Goal: Transaction & Acquisition: Purchase product/service

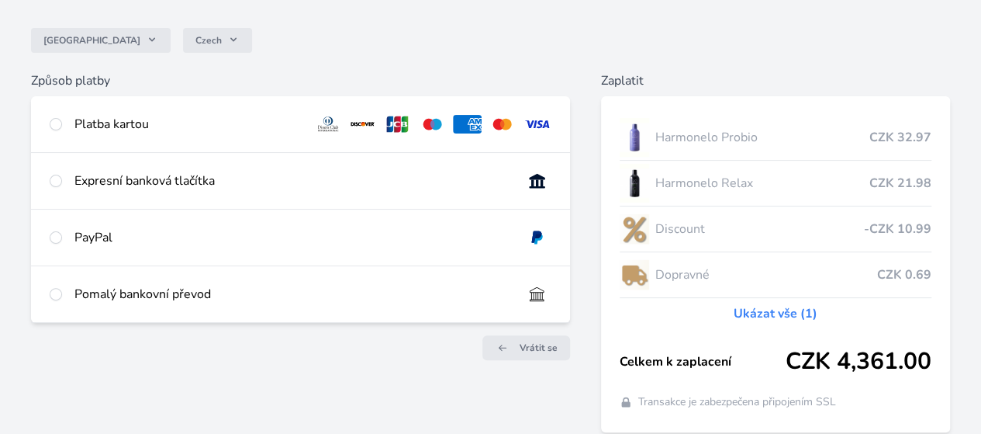
scroll to position [155, 0]
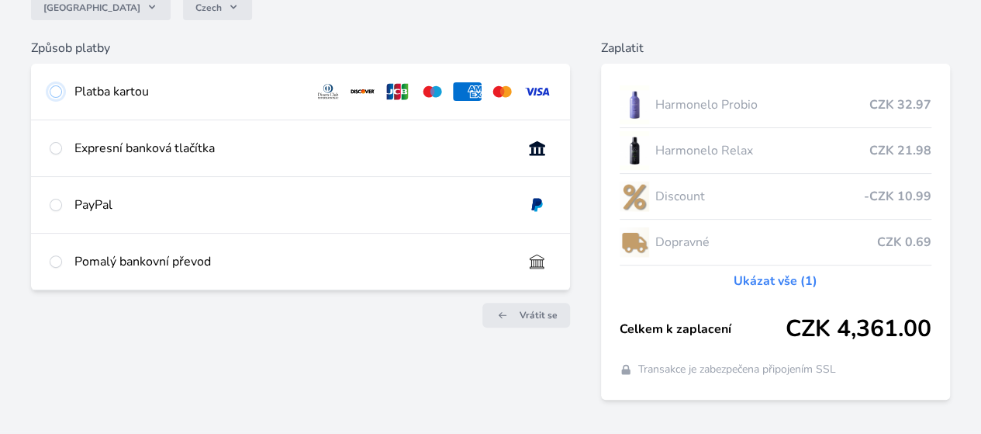
click at [62, 92] on input "radio" at bounding box center [56, 91] width 12 height 12
radio input "true"
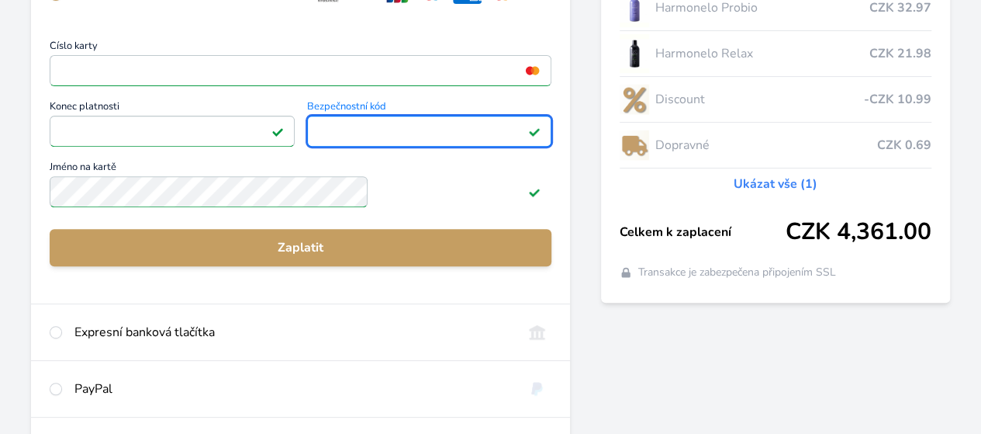
scroll to position [310, 0]
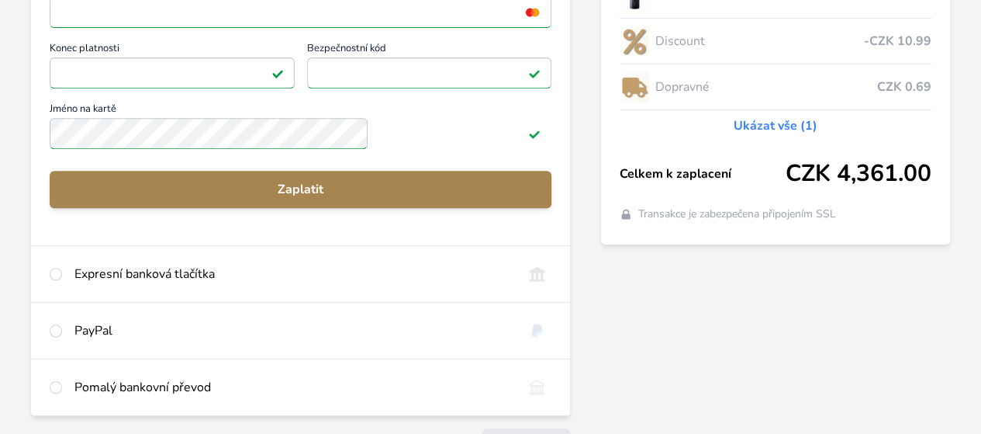
click at [379, 199] on span "Zaplatit" at bounding box center [300, 189] width 477 height 19
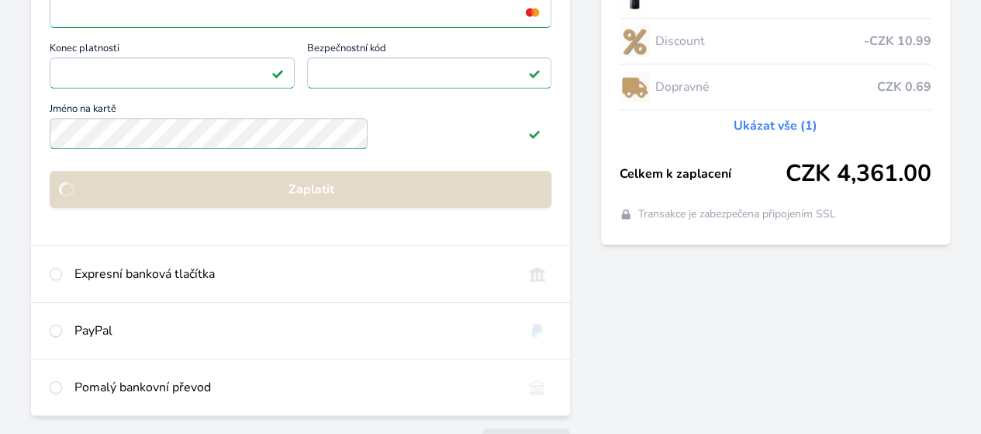
scroll to position [251, 0]
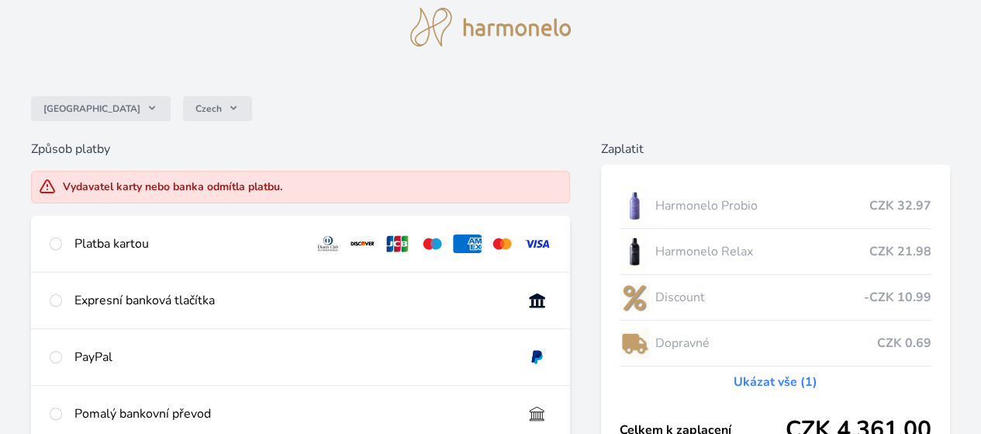
scroll to position [78, 0]
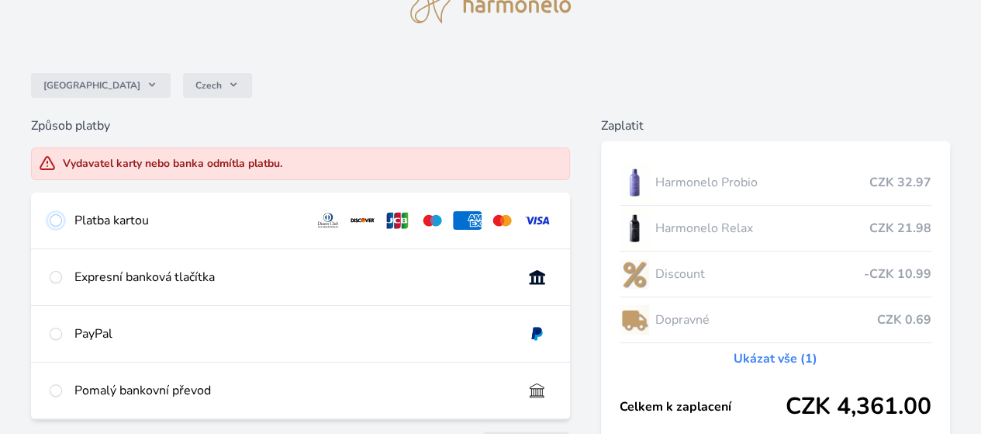
click at [62, 220] on input "radio" at bounding box center [56, 220] width 12 height 12
radio input "true"
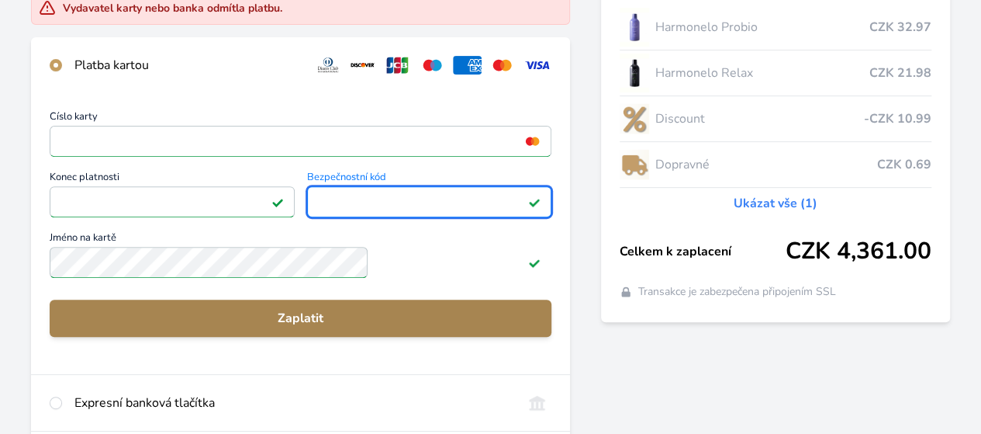
click at [371, 327] on span "Zaplatit" at bounding box center [300, 318] width 477 height 19
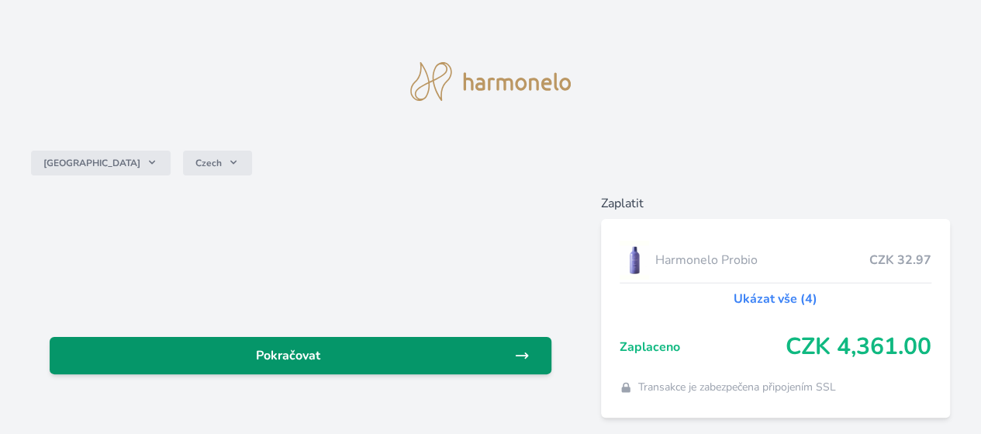
click at [514, 356] on icon at bounding box center [522, 355] width 16 height 16
